Goal: Information Seeking & Learning: Learn about a topic

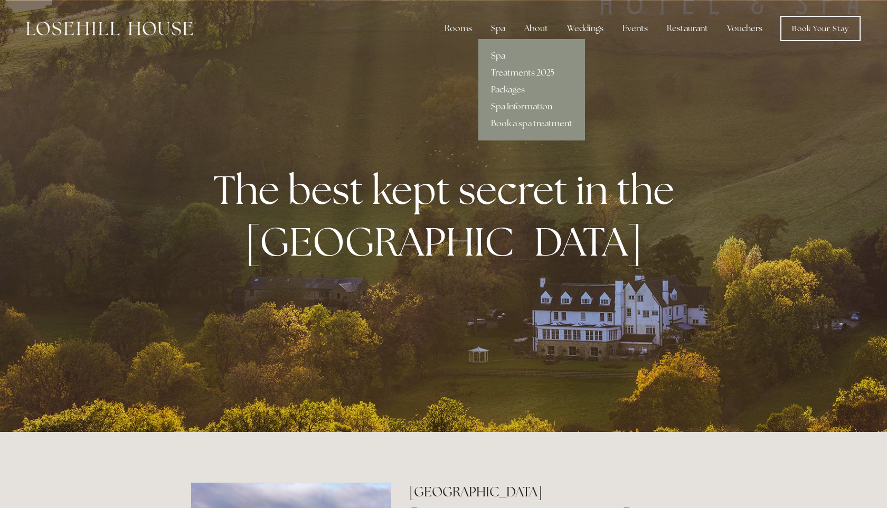
click at [503, 59] on link "Spa" at bounding box center [531, 56] width 107 height 17
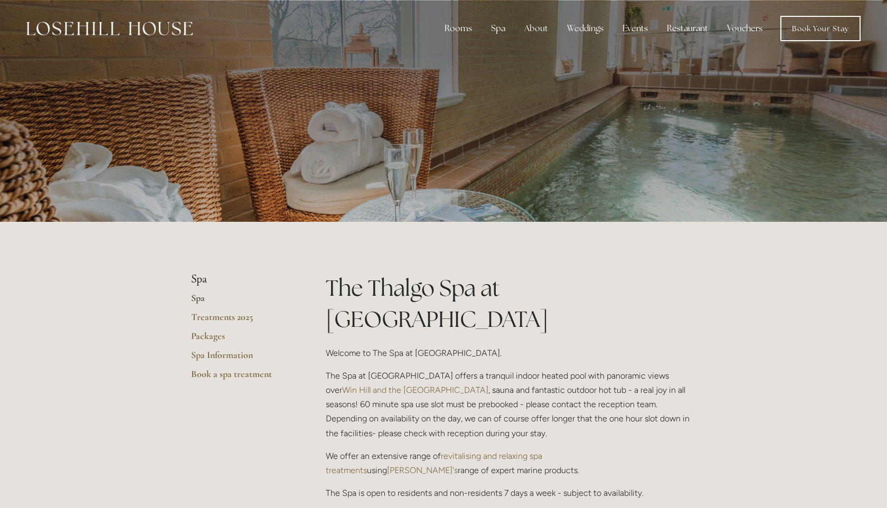
scroll to position [61, 0]
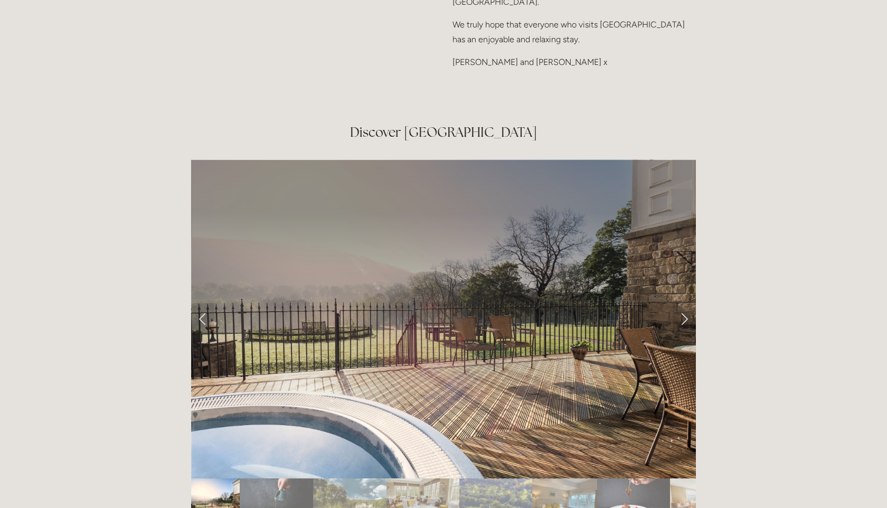
scroll to position [1765, 0]
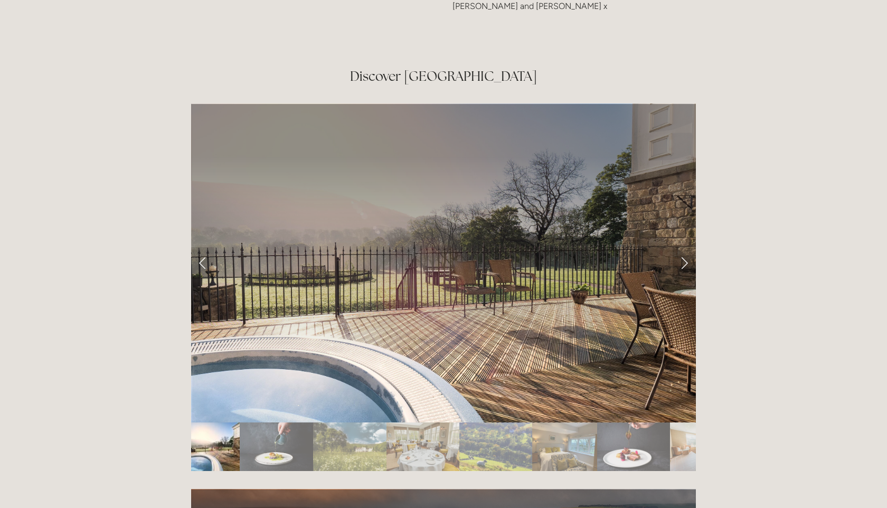
click at [681, 247] on link "Next Slide" at bounding box center [684, 263] width 23 height 32
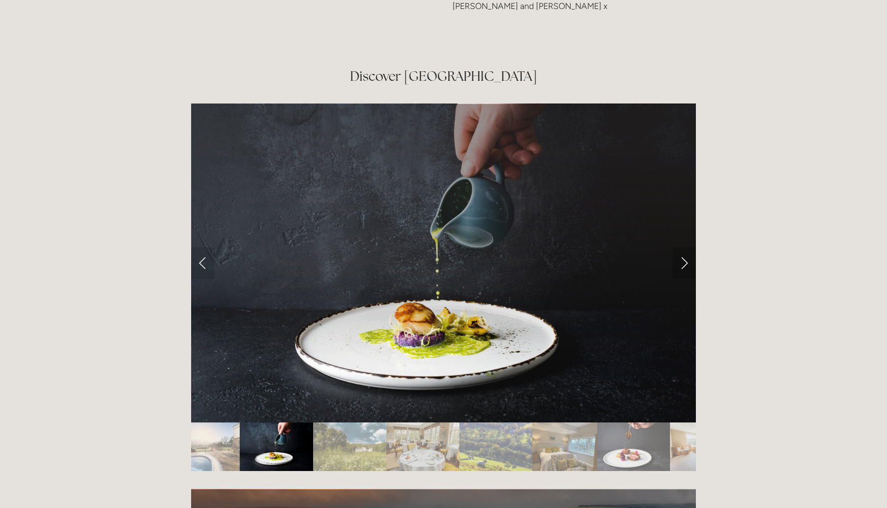
click at [681, 247] on link "Next Slide" at bounding box center [684, 263] width 23 height 32
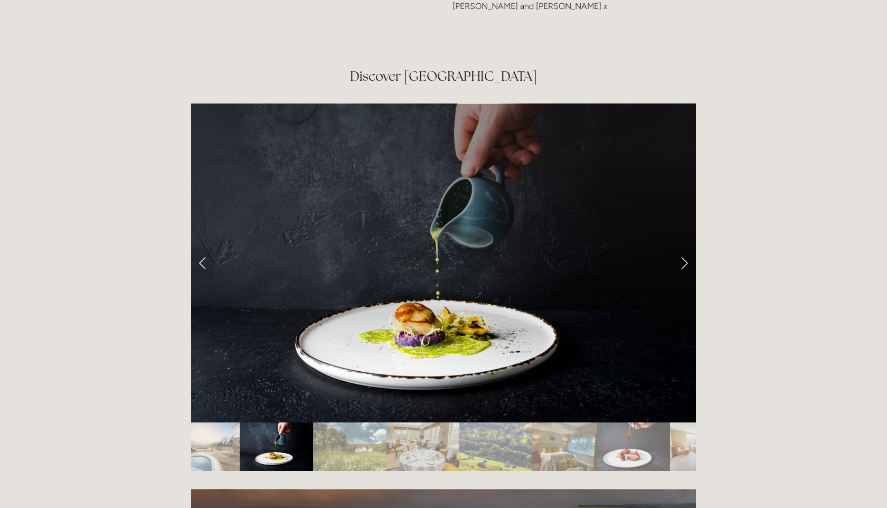
click at [685, 247] on link "Next Slide" at bounding box center [684, 263] width 23 height 32
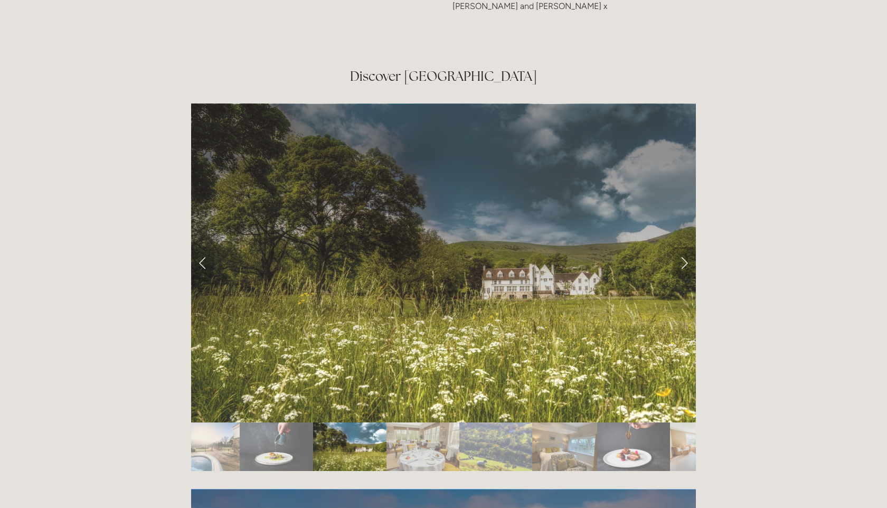
click at [685, 247] on link "Next Slide" at bounding box center [684, 263] width 23 height 32
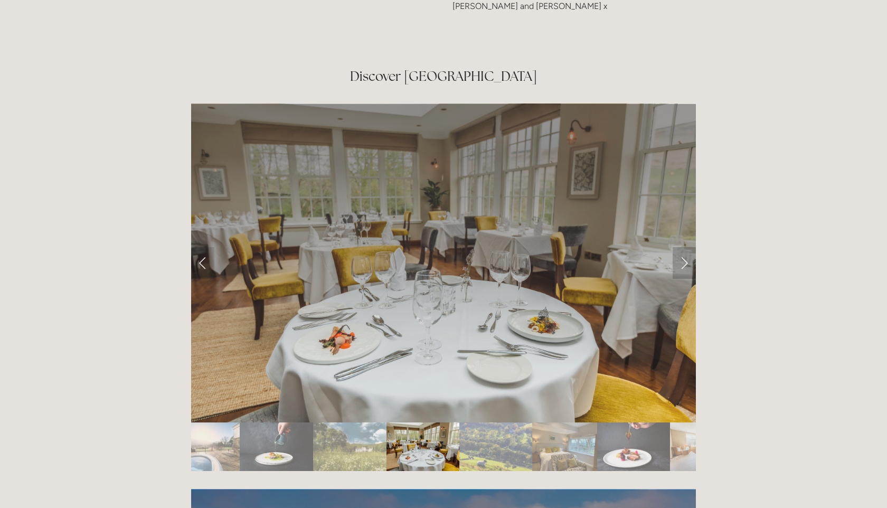
click at [685, 247] on link "Next Slide" at bounding box center [684, 263] width 23 height 32
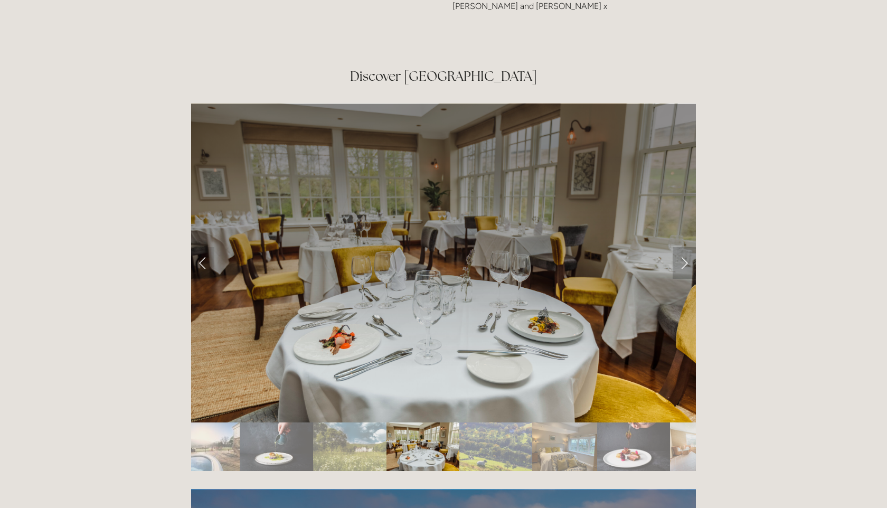
click at [685, 247] on link "Next Slide" at bounding box center [684, 263] width 23 height 32
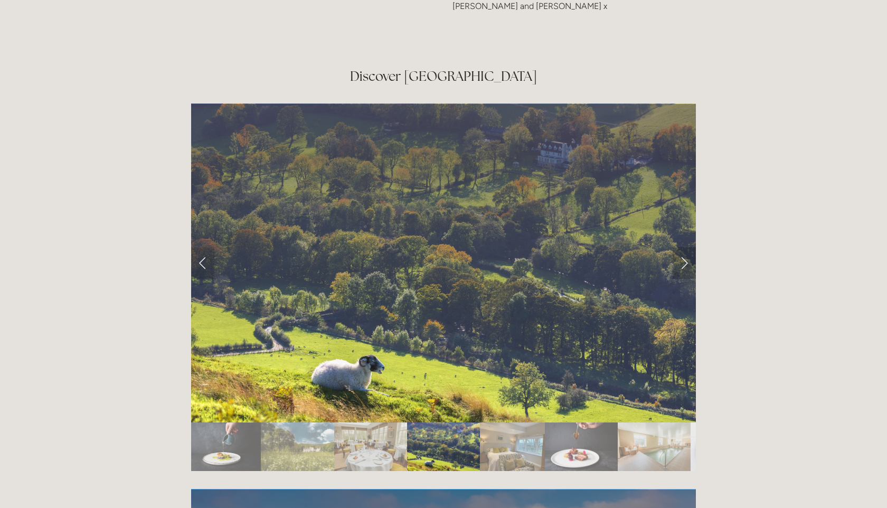
click at [685, 247] on link "Next Slide" at bounding box center [684, 263] width 23 height 32
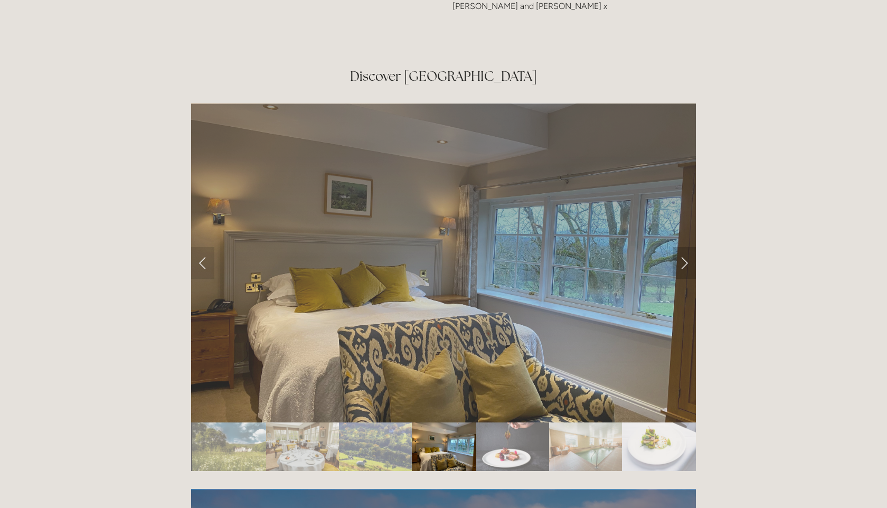
click at [685, 247] on link "Next Slide" at bounding box center [684, 263] width 23 height 32
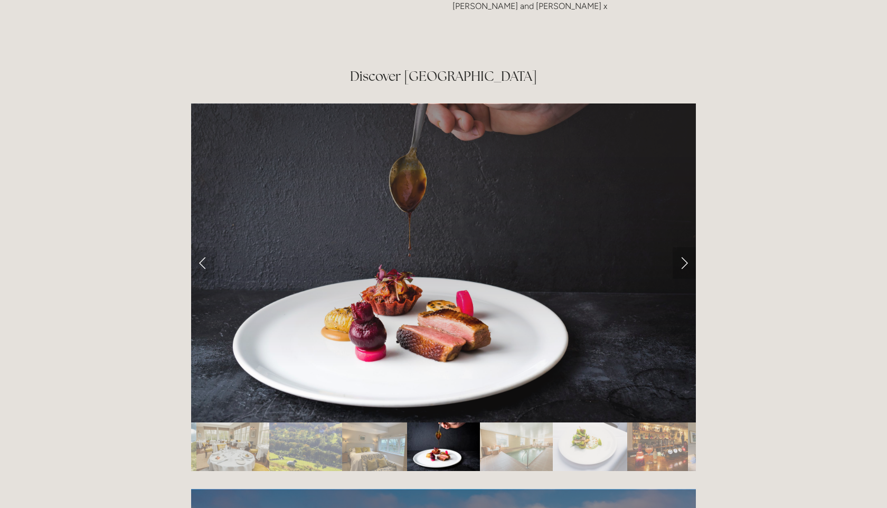
click at [685, 247] on link "Next Slide" at bounding box center [684, 263] width 23 height 32
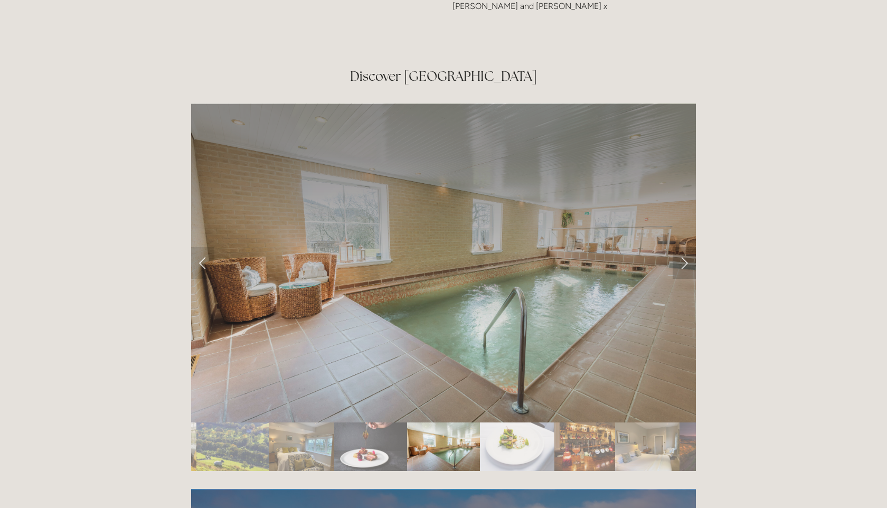
click at [685, 247] on link "Next Slide" at bounding box center [684, 263] width 23 height 32
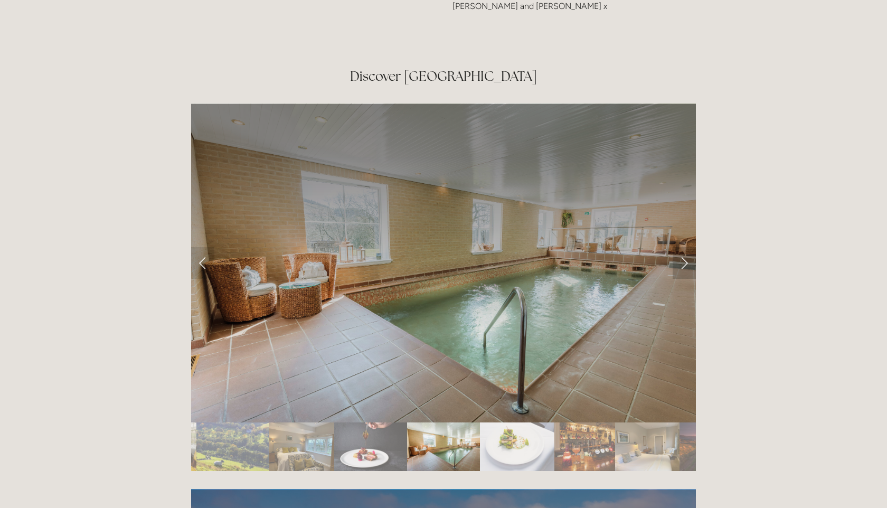
click at [684, 247] on link "Next Slide" at bounding box center [684, 263] width 23 height 32
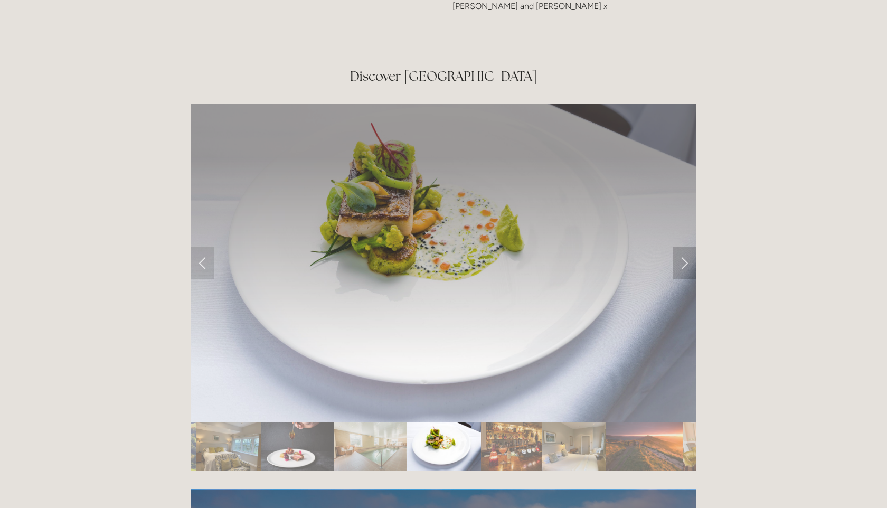
click at [684, 247] on link "Next Slide" at bounding box center [684, 263] width 23 height 32
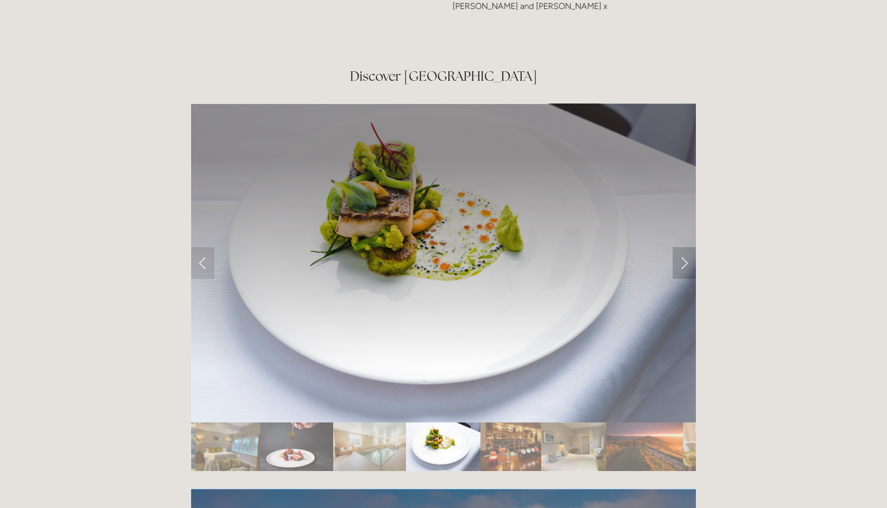
click at [684, 247] on link "Next Slide" at bounding box center [684, 263] width 23 height 32
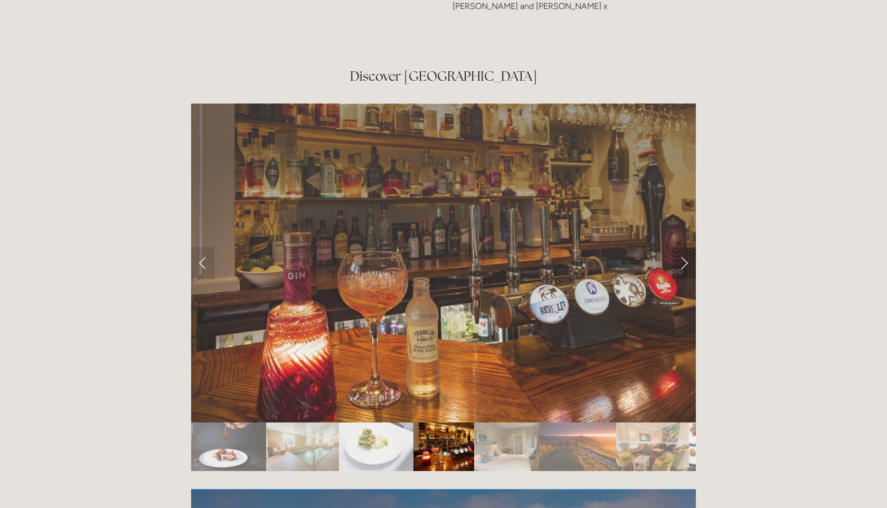
click at [684, 247] on link "Next Slide" at bounding box center [684, 263] width 23 height 32
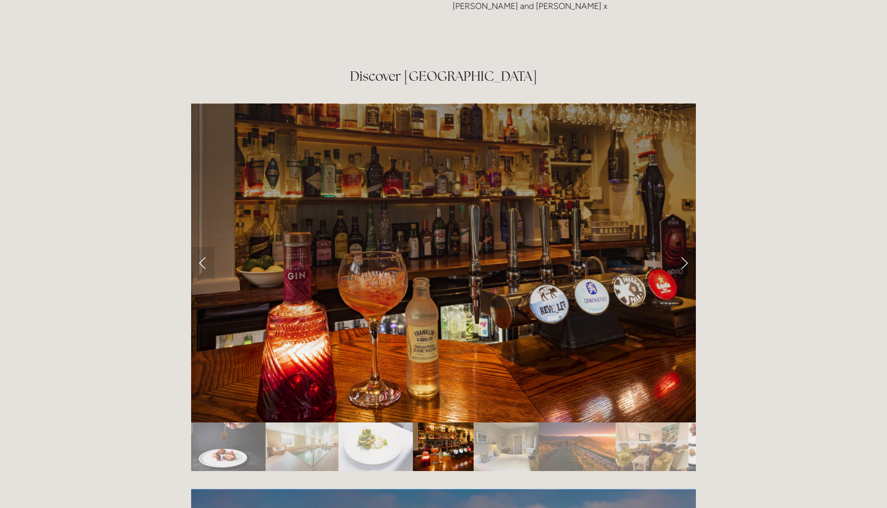
click at [684, 247] on link "Next Slide" at bounding box center [684, 263] width 23 height 32
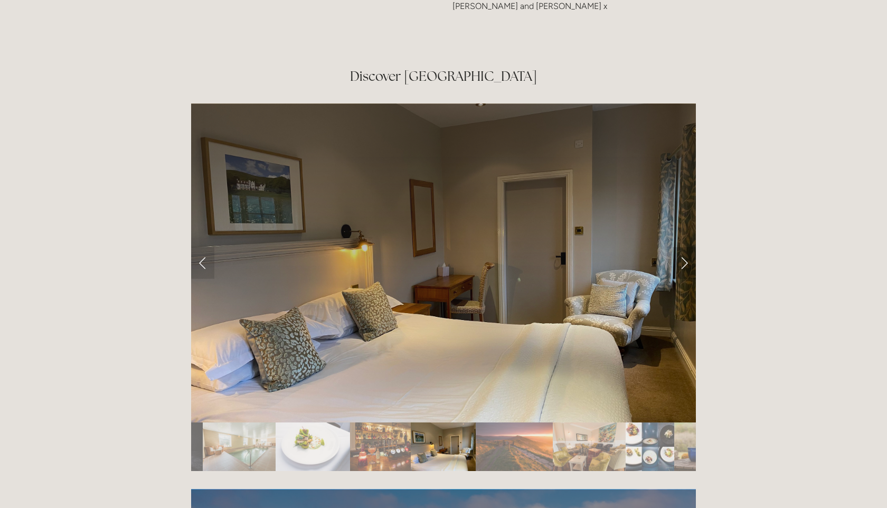
click at [684, 247] on link "Next Slide" at bounding box center [684, 263] width 23 height 32
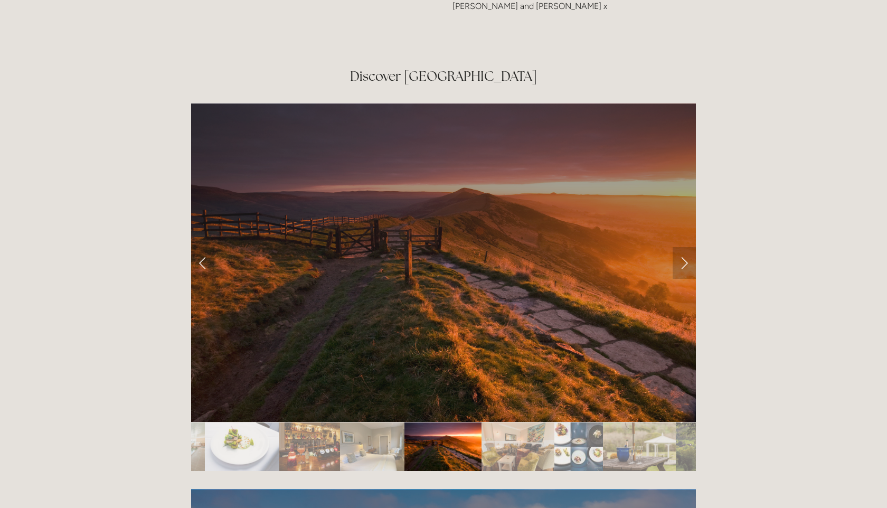
click at [684, 247] on link "Next Slide" at bounding box center [684, 263] width 23 height 32
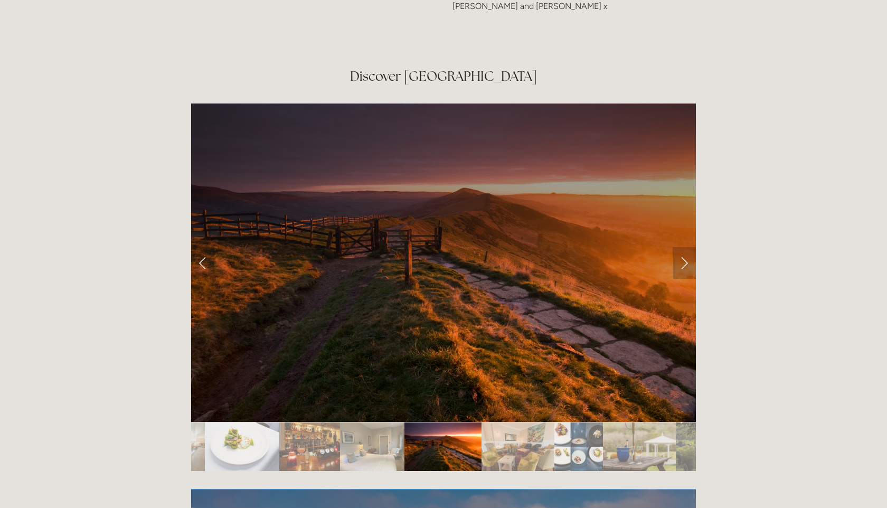
click at [684, 247] on link "Next Slide" at bounding box center [684, 263] width 23 height 32
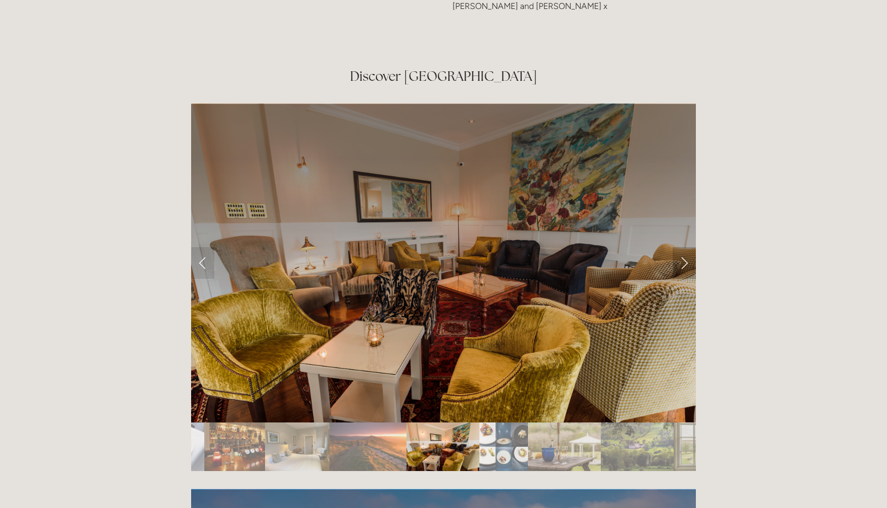
click at [683, 247] on link "Next Slide" at bounding box center [684, 263] width 23 height 32
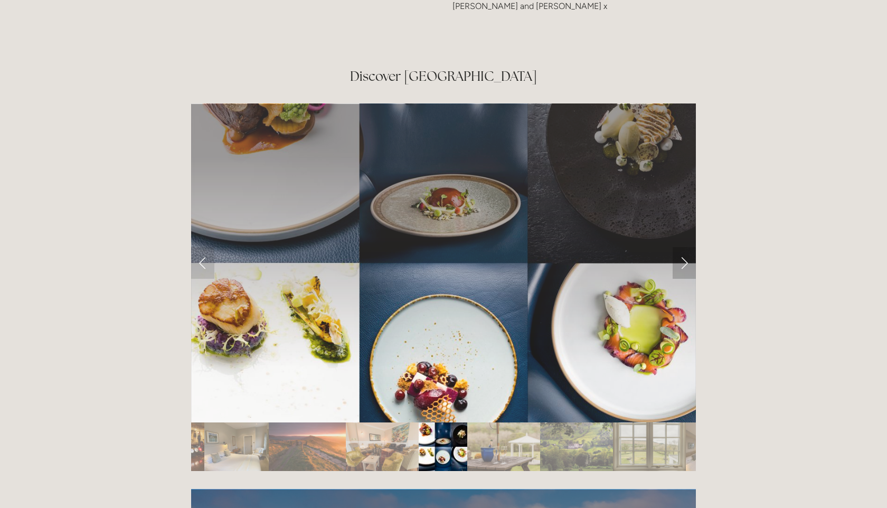
click at [683, 247] on link "Next Slide" at bounding box center [684, 263] width 23 height 32
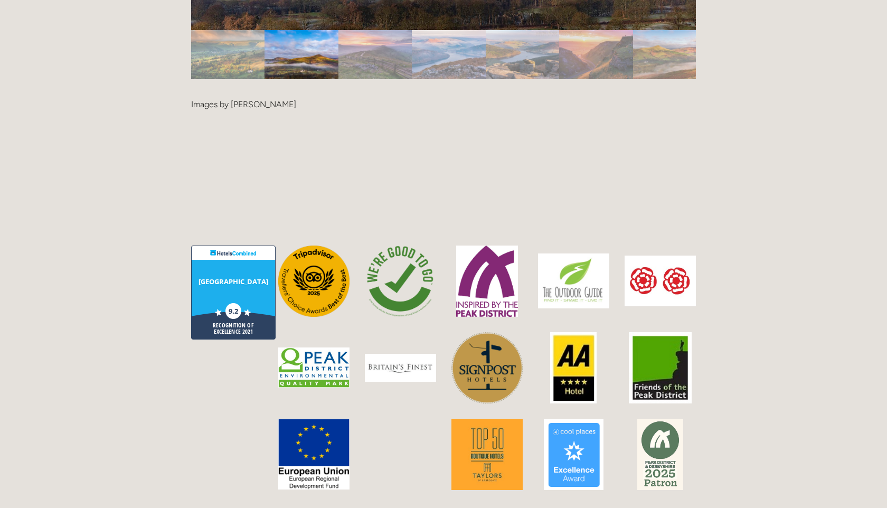
scroll to position [2513, 0]
